Goal: Transaction & Acquisition: Book appointment/travel/reservation

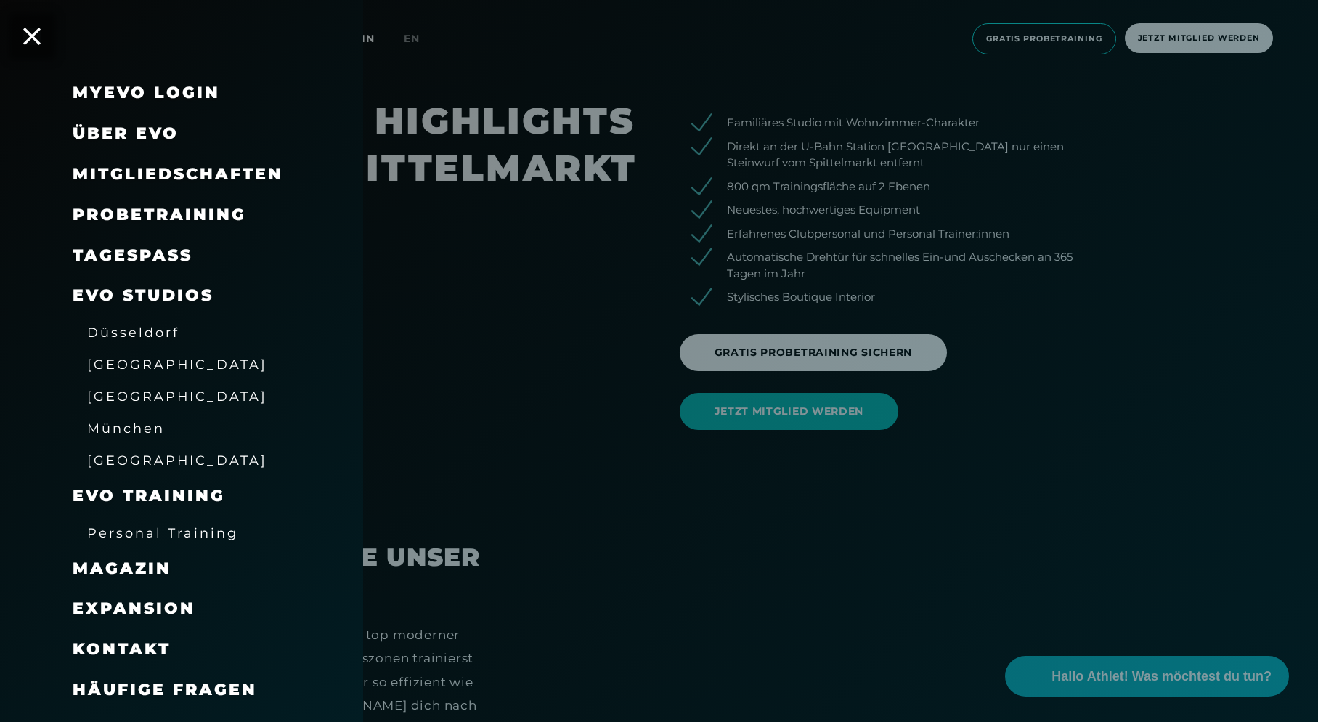
click at [569, 291] on div at bounding box center [659, 361] width 1318 height 722
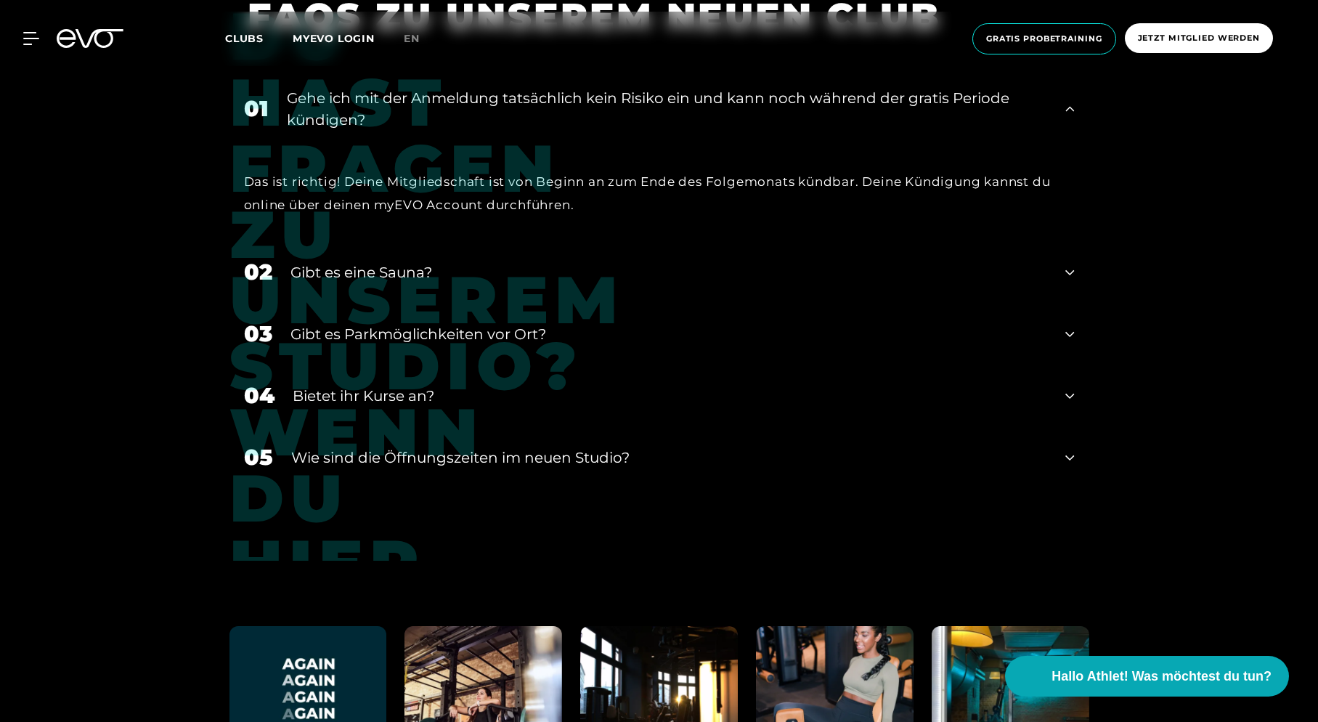
scroll to position [6040, 0]
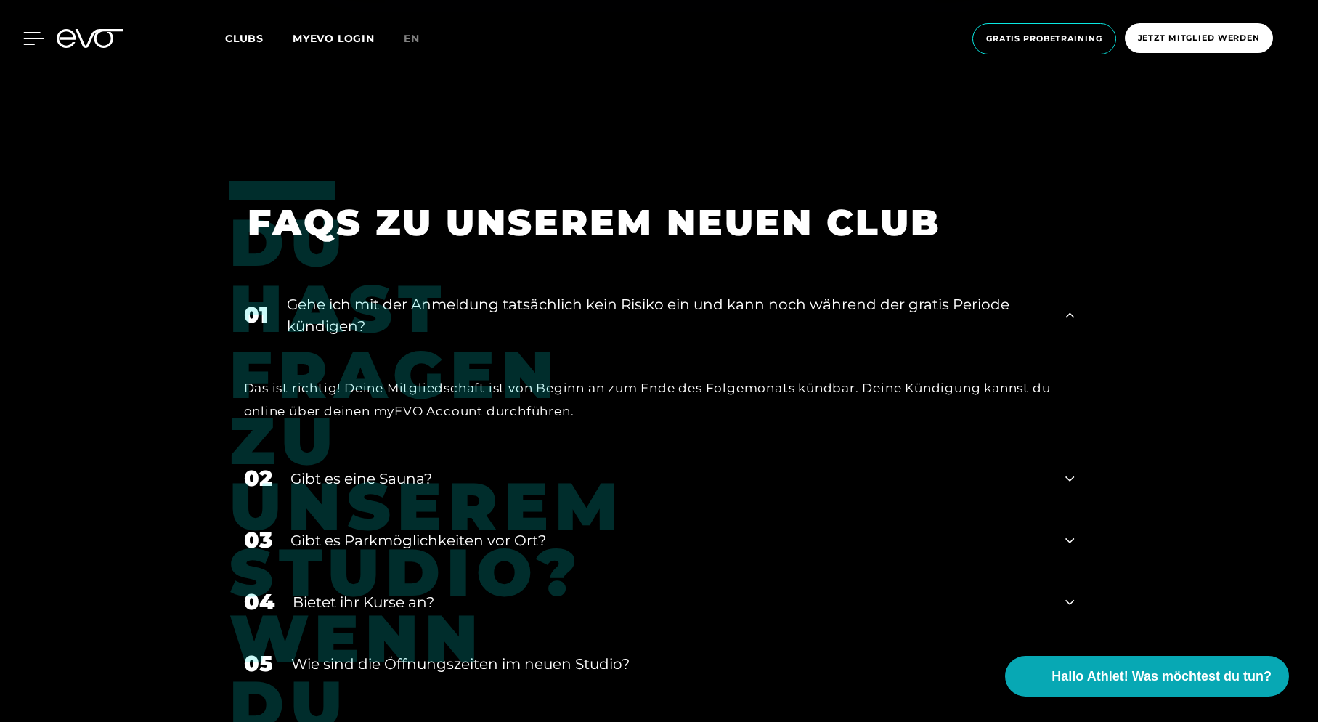
click at [36, 37] on icon at bounding box center [33, 38] width 21 height 13
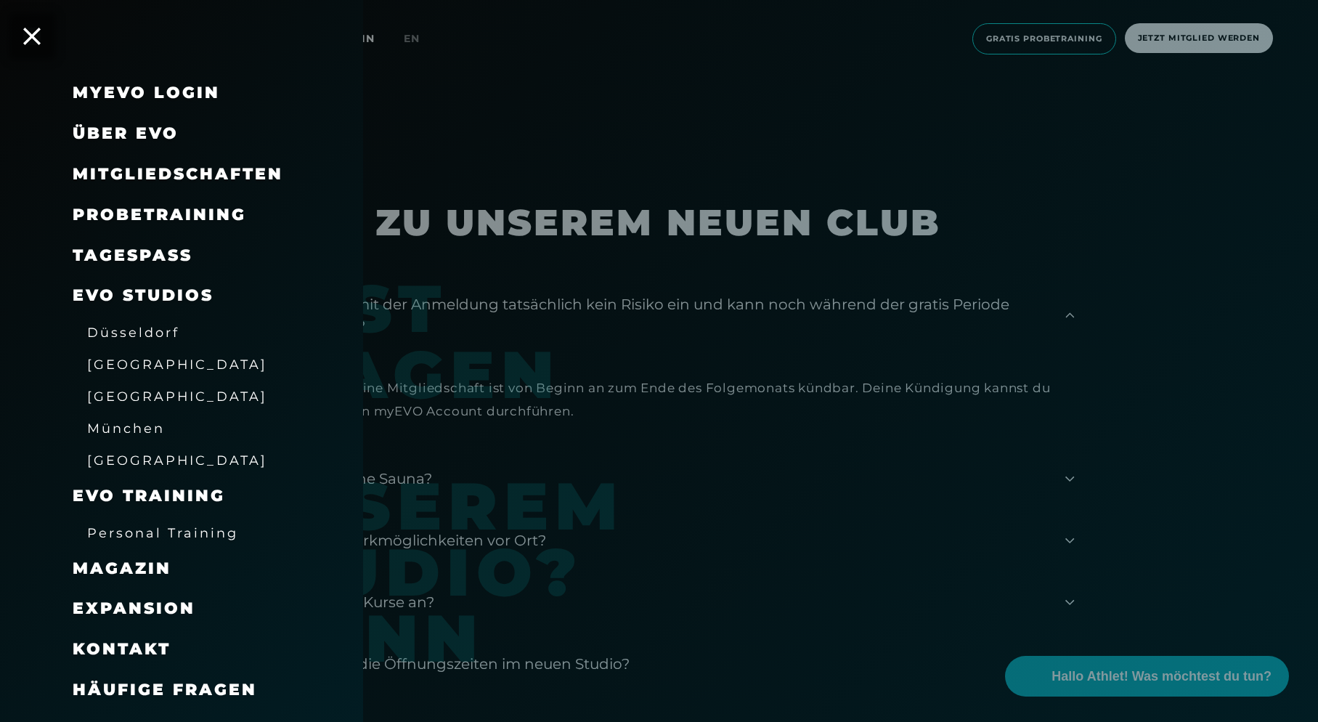
click at [123, 103] on div "MyEVO Login" at bounding box center [146, 92] width 147 height 23
click at [126, 96] on link "MyEVO Login" at bounding box center [146, 93] width 147 height 20
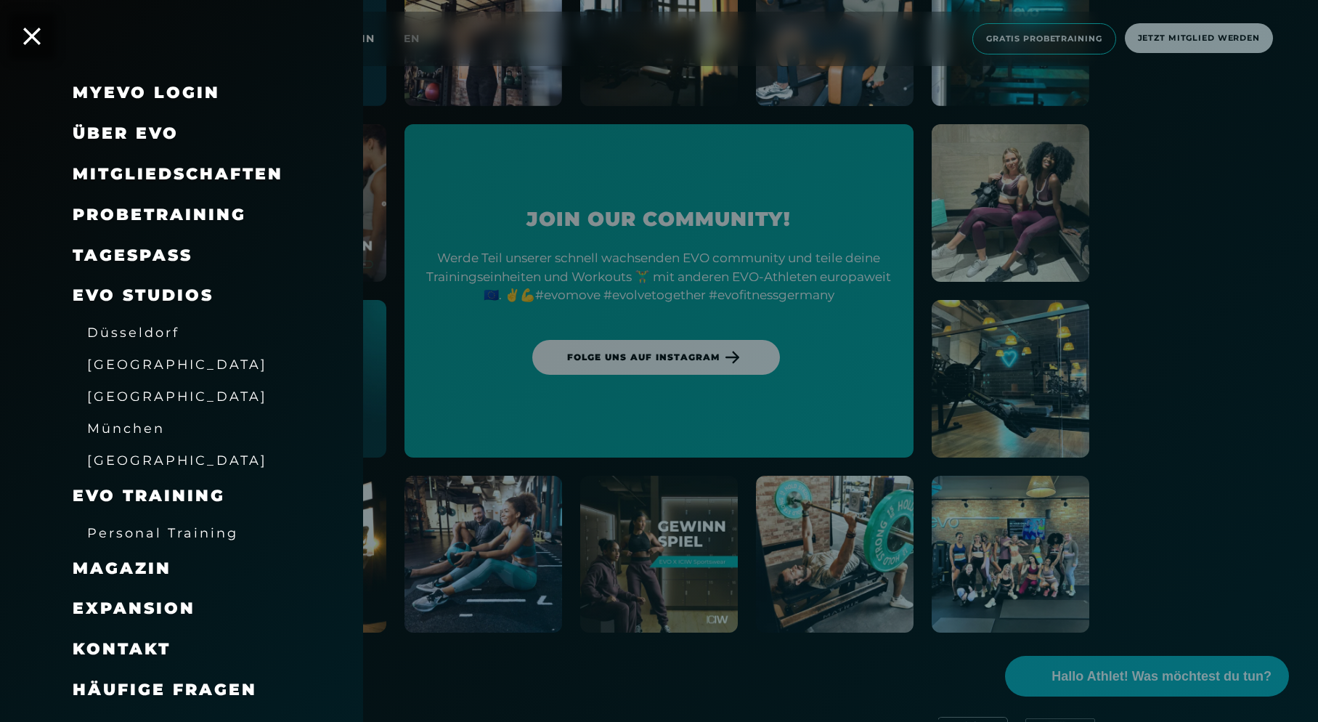
scroll to position [6844, 0]
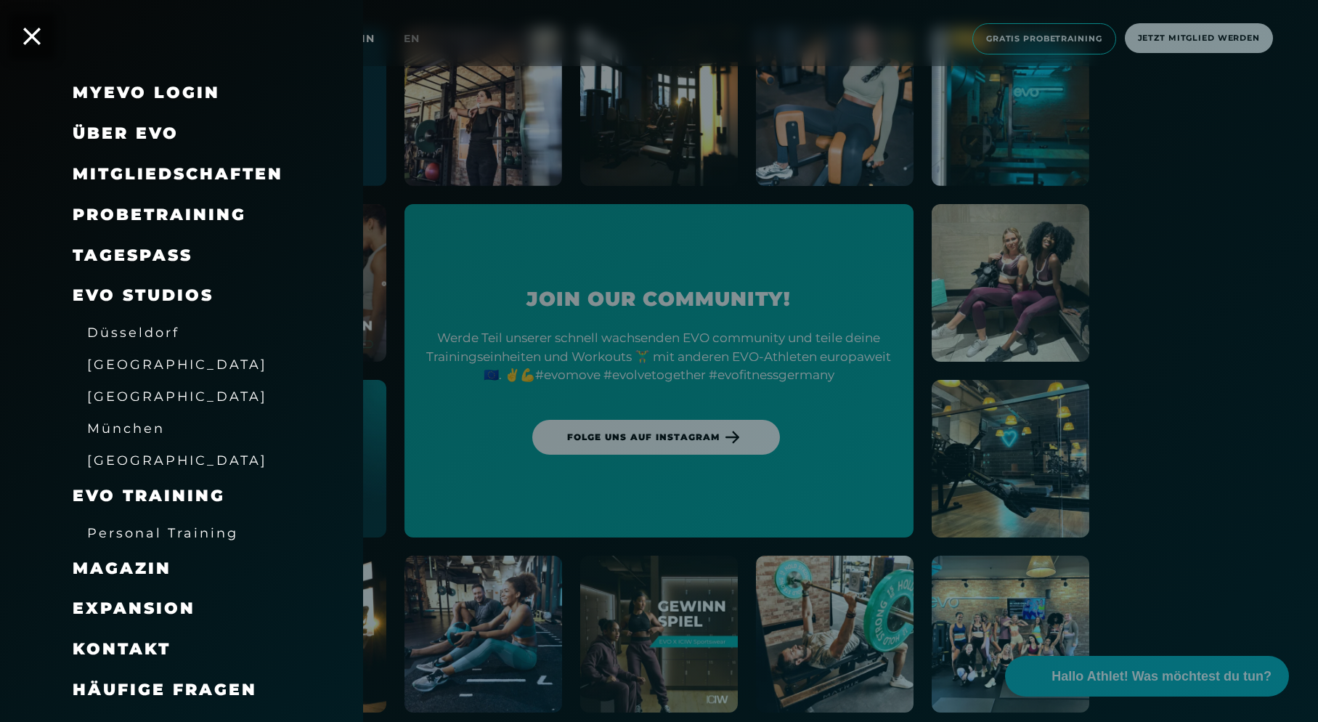
click at [178, 208] on span "Probetraining" at bounding box center [160, 215] width 174 height 20
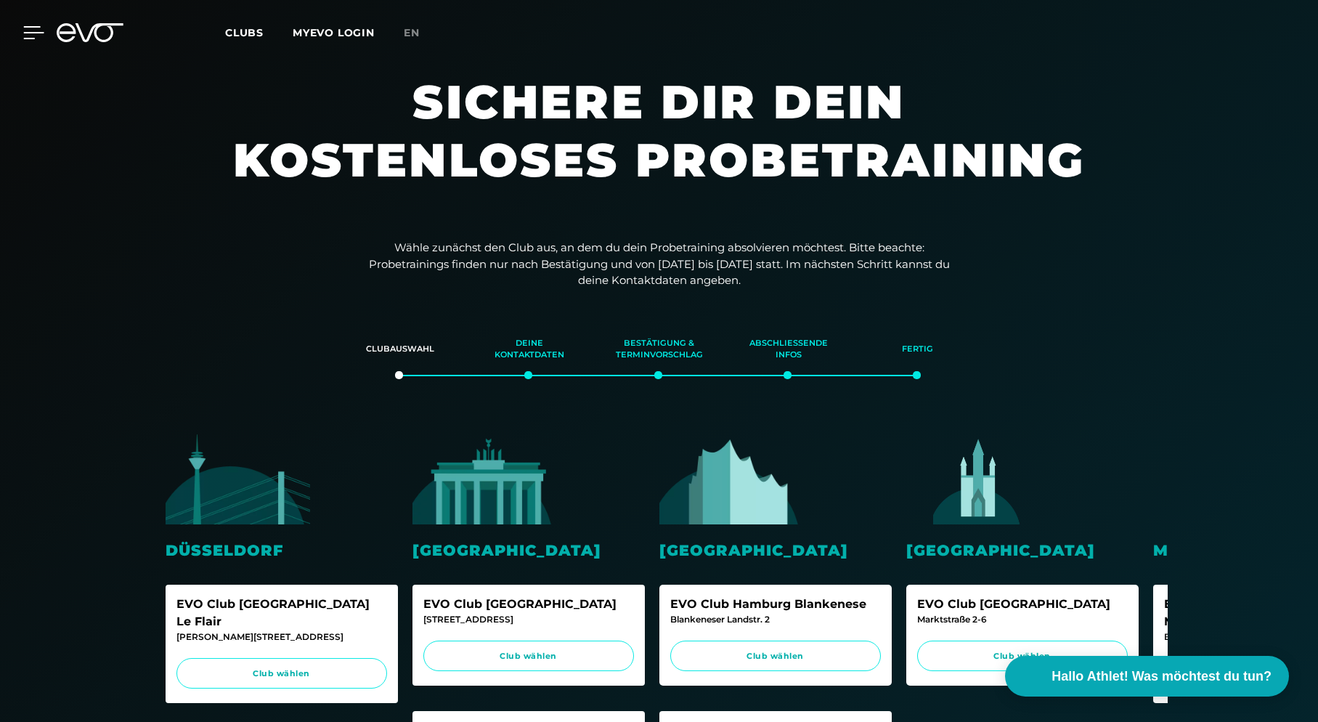
click at [28, 28] on icon at bounding box center [33, 32] width 21 height 13
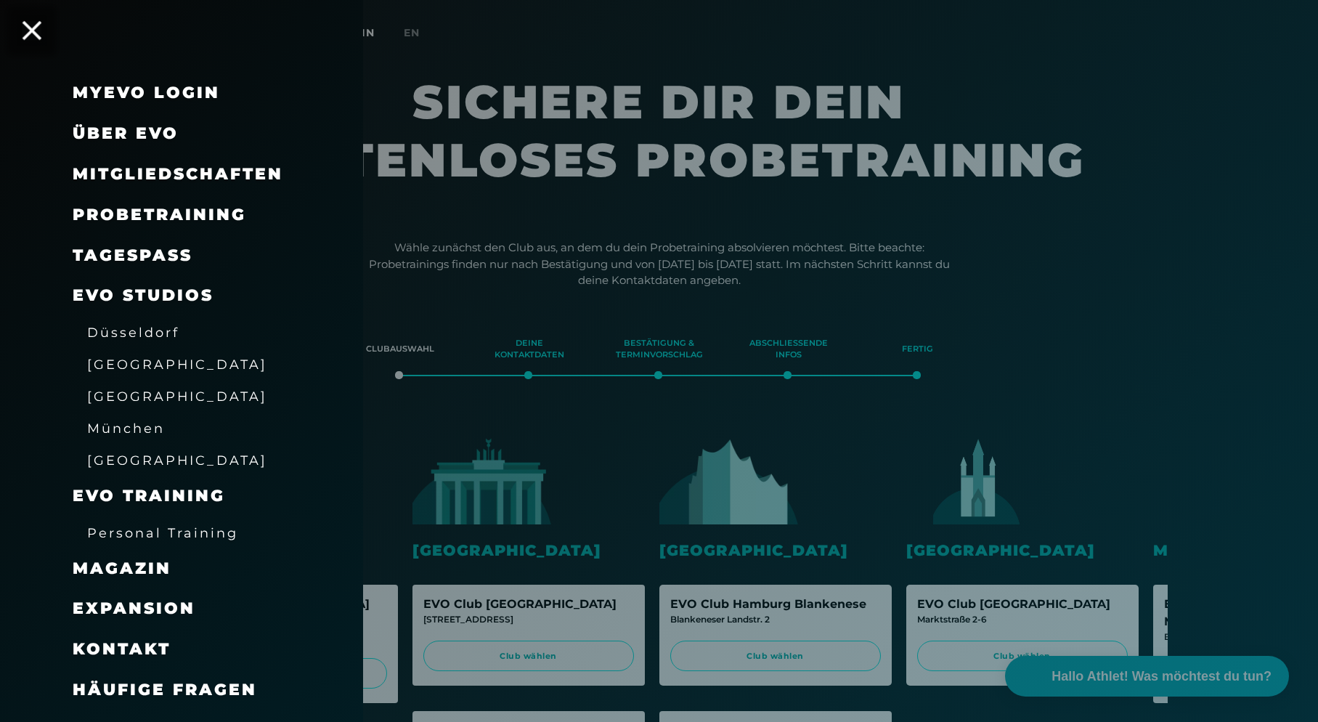
click at [29, 25] on icon at bounding box center [32, 30] width 19 height 19
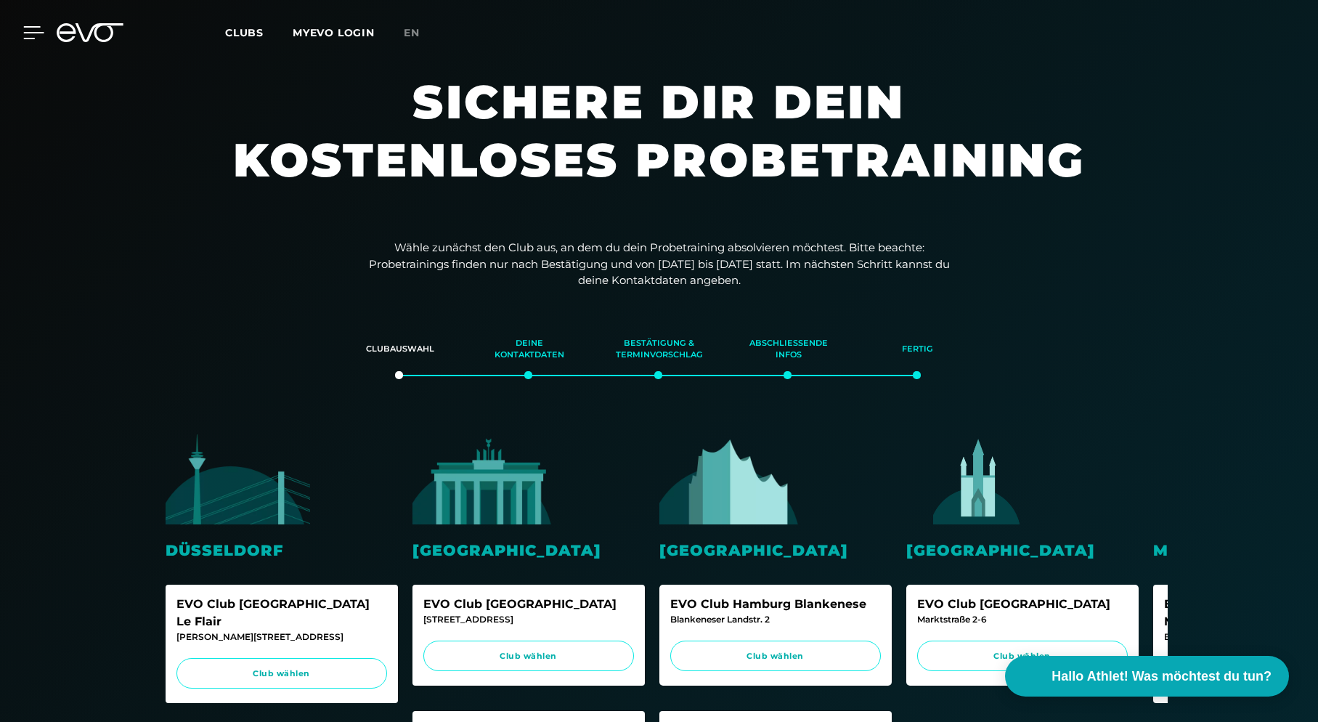
click at [33, 29] on icon at bounding box center [33, 32] width 21 height 13
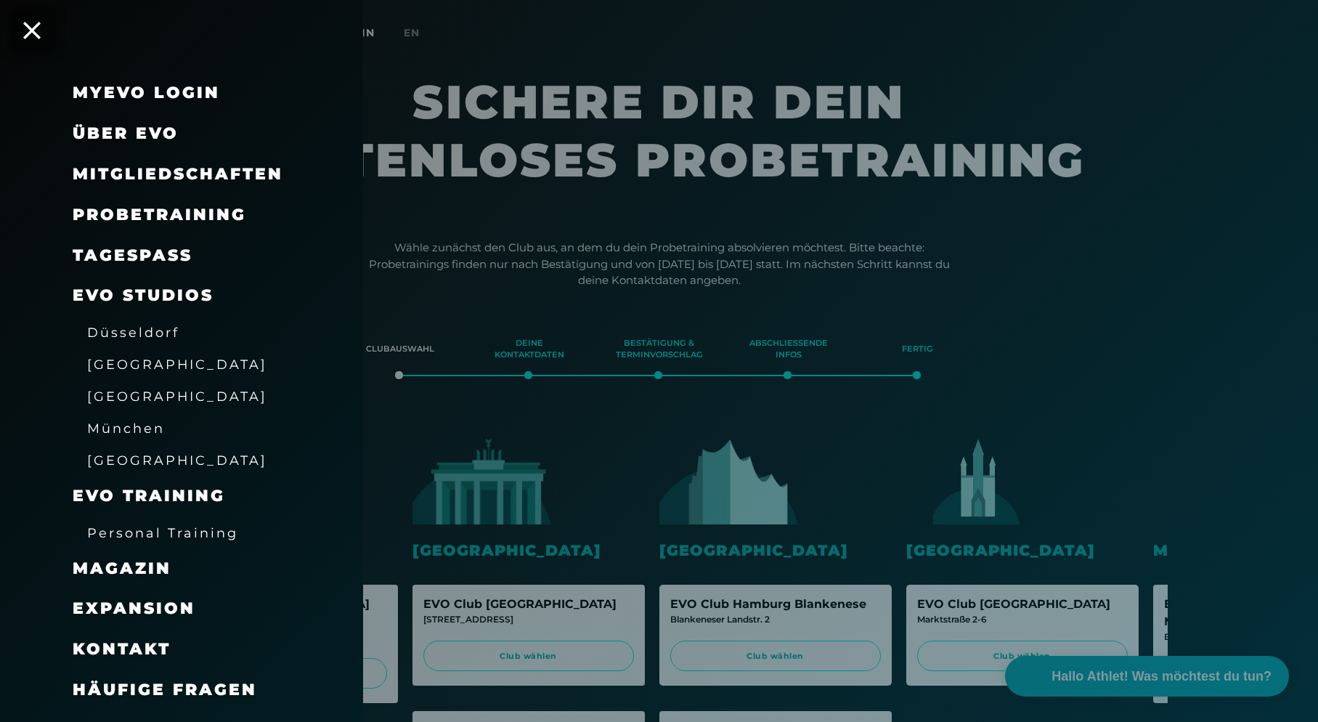
click at [168, 139] on span "Über EVO" at bounding box center [126, 133] width 106 height 20
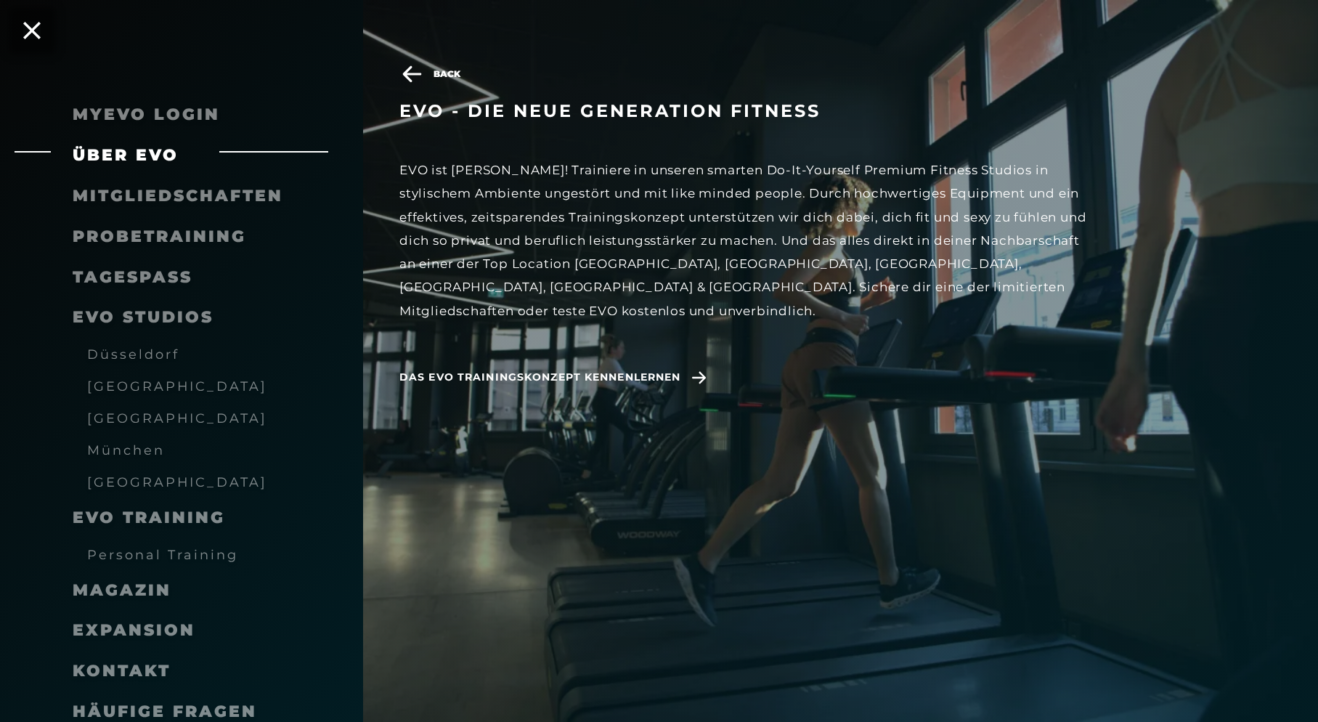
scroll to position [1799, 0]
click at [442, 76] on span "Back" at bounding box center [447, 74] width 27 height 13
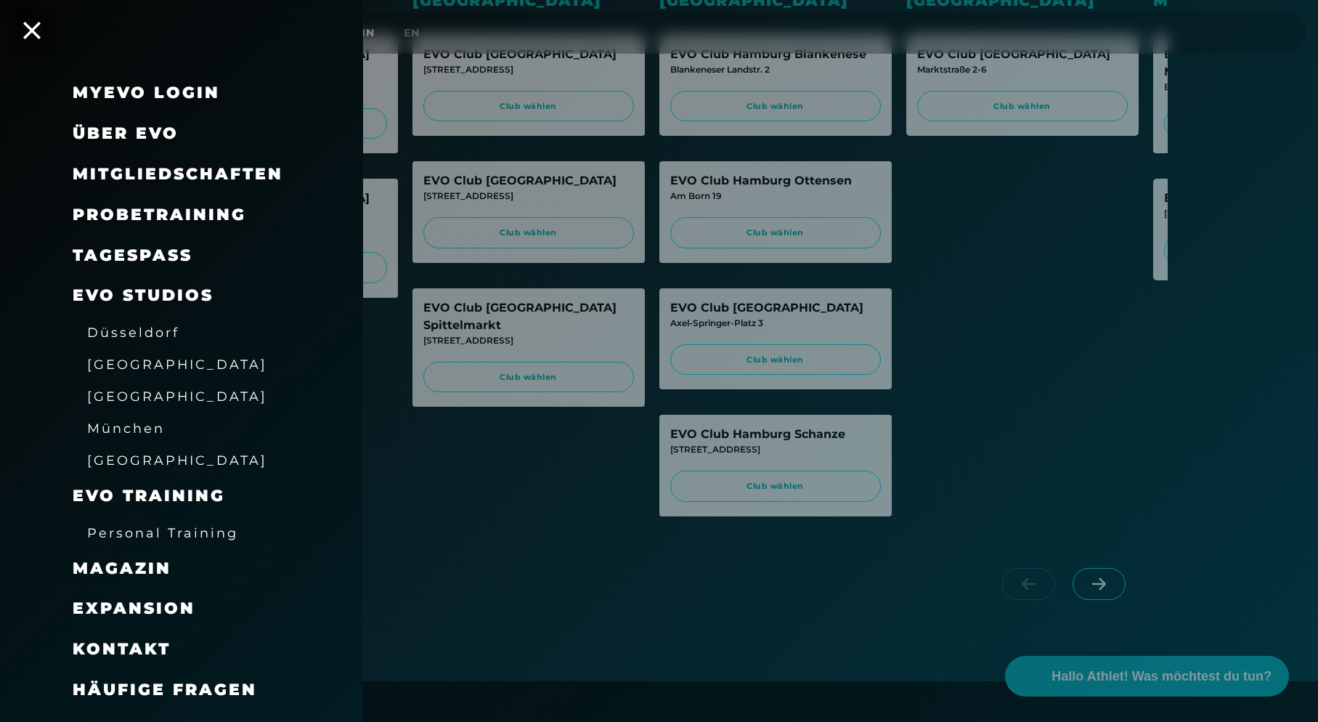
scroll to position [327, 0]
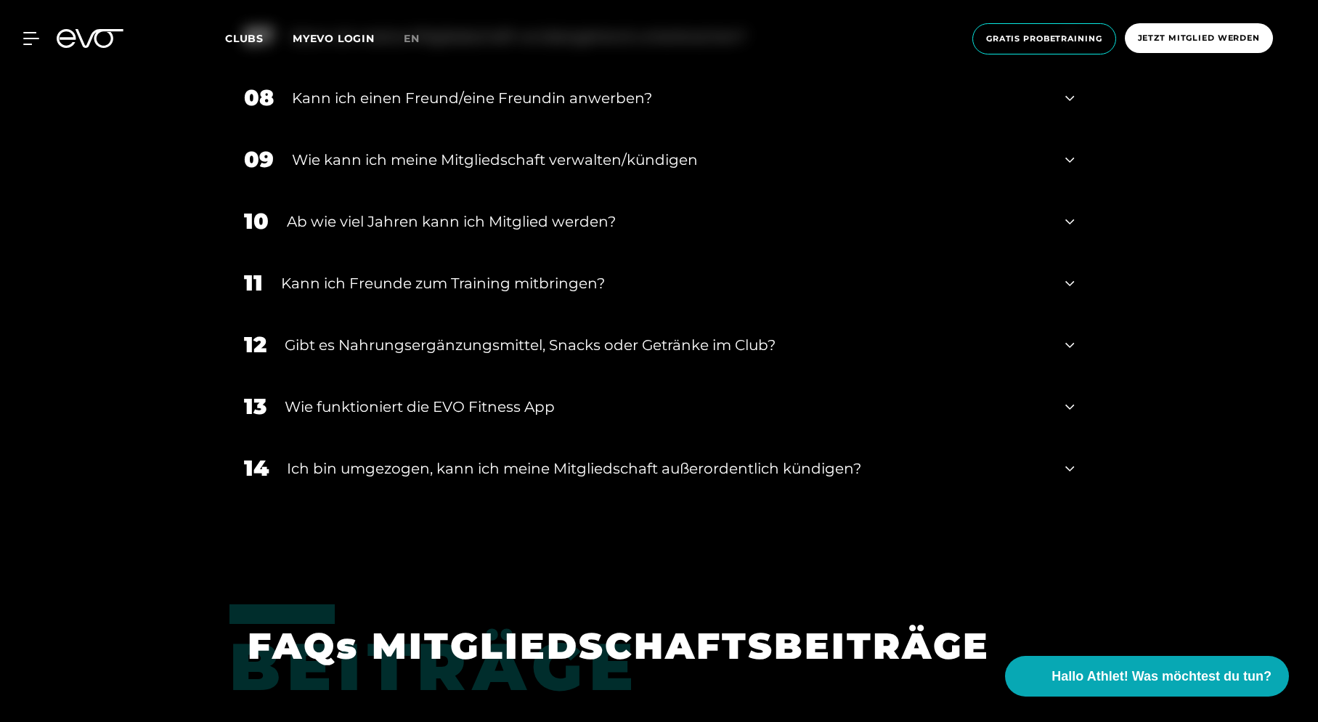
scroll to position [1220, 0]
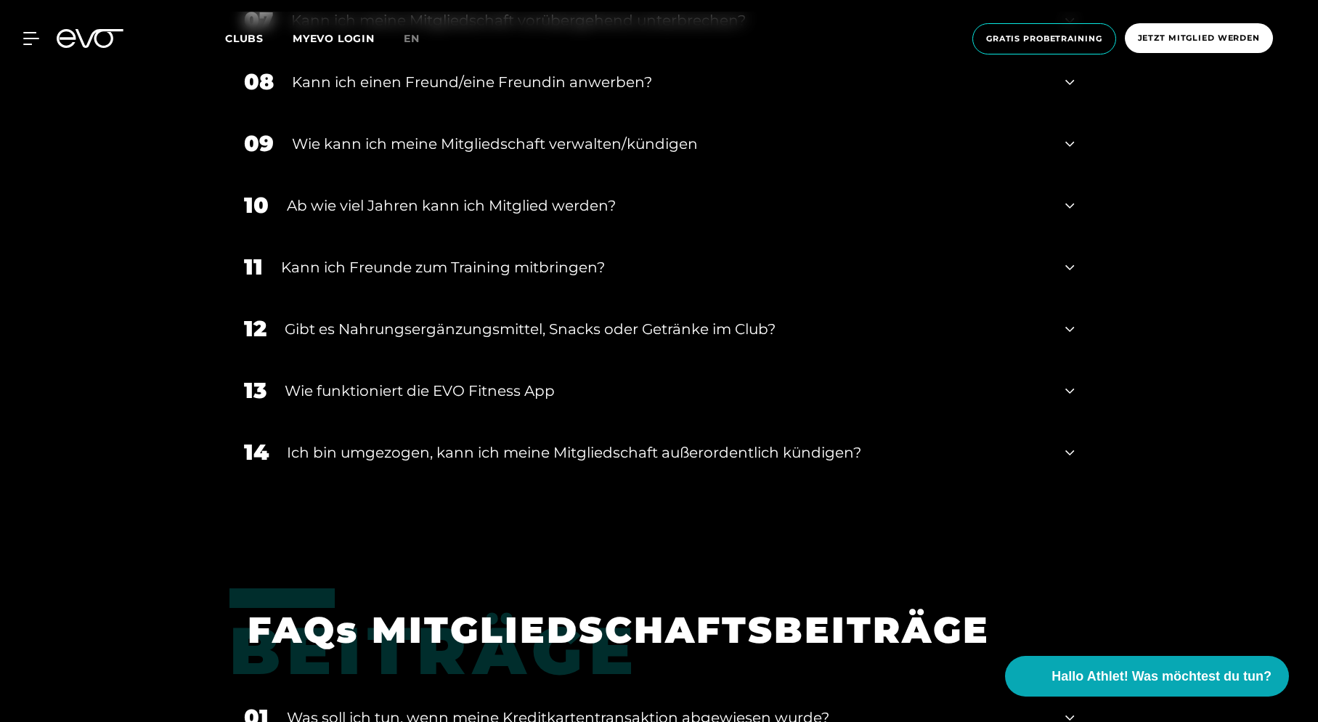
click at [1015, 267] on div "Kann ich Freunde zum Training mitbringen?" at bounding box center [664, 267] width 767 height 22
